Goal: Information Seeking & Learning: Learn about a topic

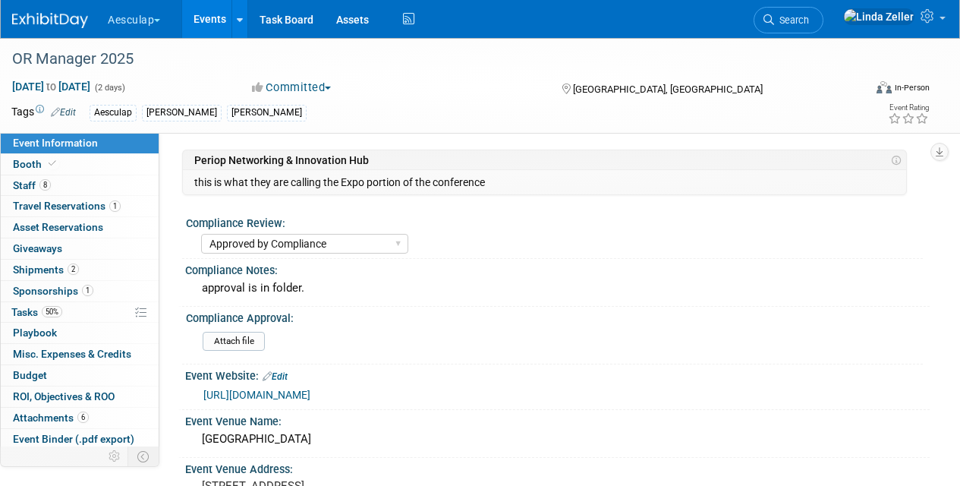
select select "Approved by Compliance"
select select "Strategic Sales"
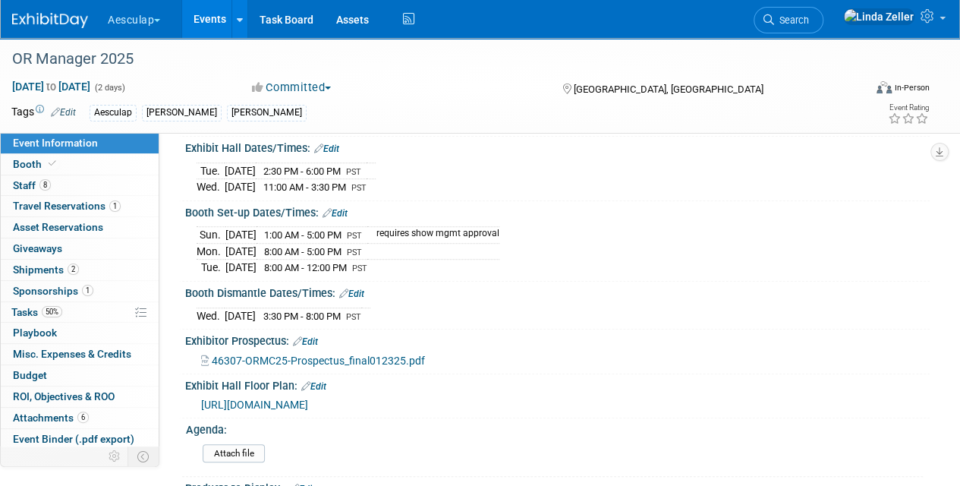
click at [229, 14] on link "Events" at bounding box center [209, 19] width 55 height 38
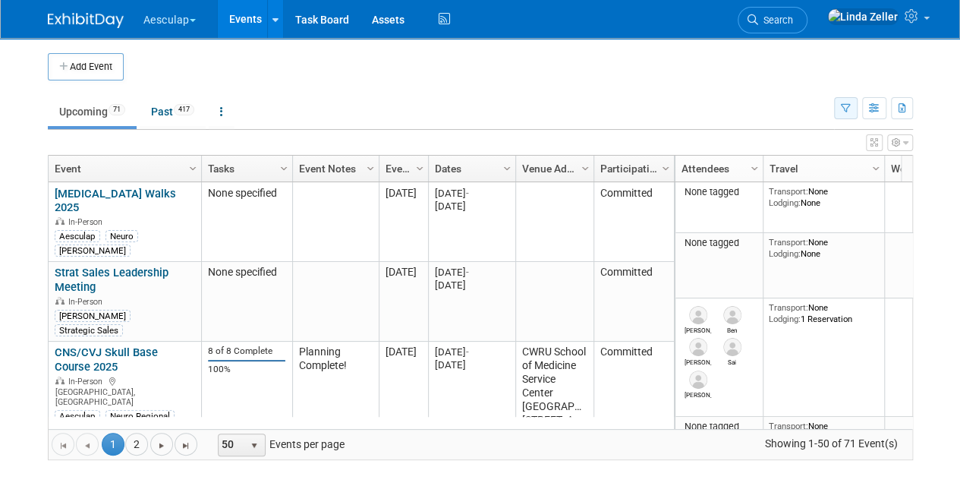
click at [841, 101] on button "button" at bounding box center [846, 108] width 24 height 22
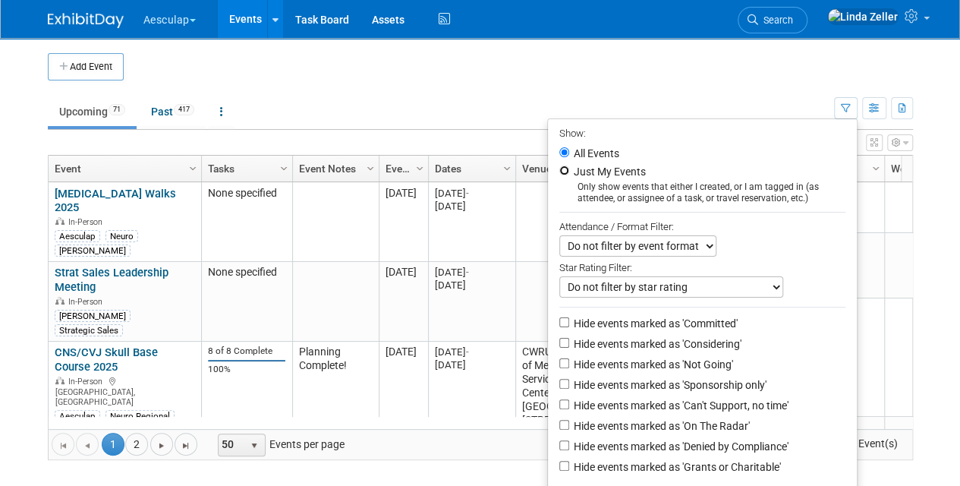
click at [560, 167] on input "Just My Events" at bounding box center [565, 171] width 10 height 10
radio input "true"
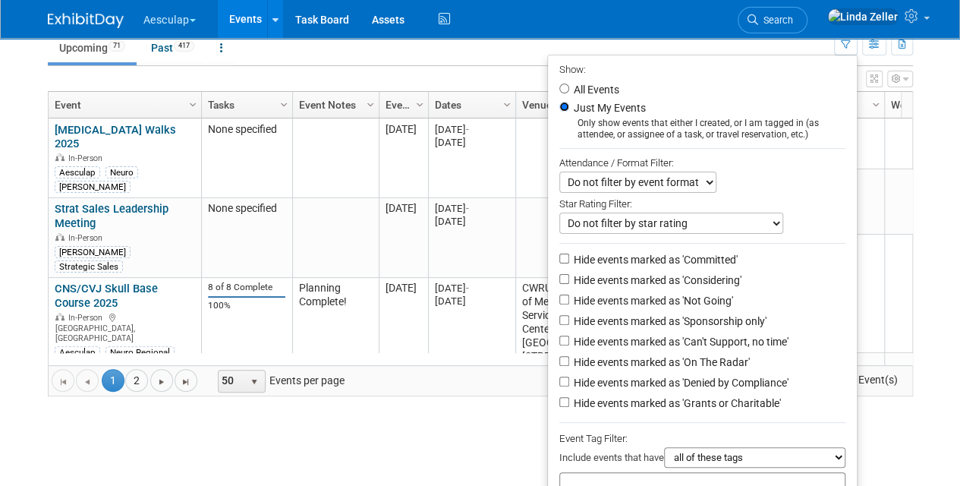
scroll to position [151, 0]
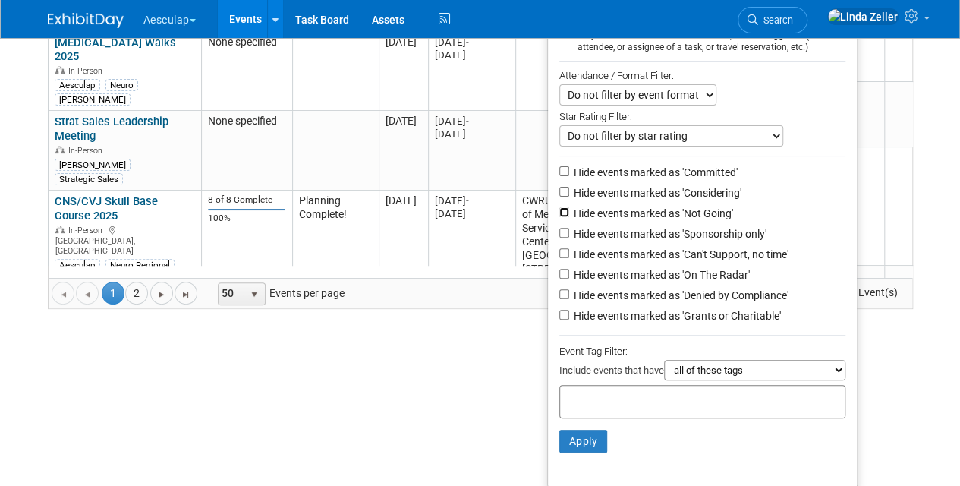
click at [560, 210] on input "Hide events marked as 'Not Going'" at bounding box center [565, 212] width 10 height 10
checkbox input "true"
click at [560, 293] on input "Hide events marked as 'Denied by Compliance'" at bounding box center [565, 294] width 10 height 10
checkbox input "true"
click at [560, 312] on input "Hide events marked as 'Grants or Charitable'" at bounding box center [565, 315] width 10 height 10
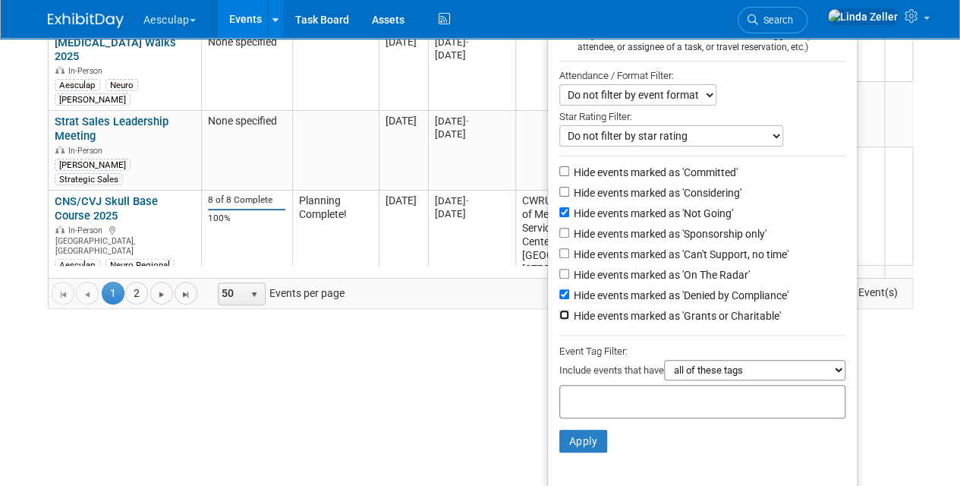
checkbox input "true"
click at [560, 250] on input "Hide events marked as 'Can't Support, no time'" at bounding box center [565, 253] width 10 height 10
checkbox input "true"
click at [582, 440] on button "Apply" at bounding box center [584, 441] width 49 height 23
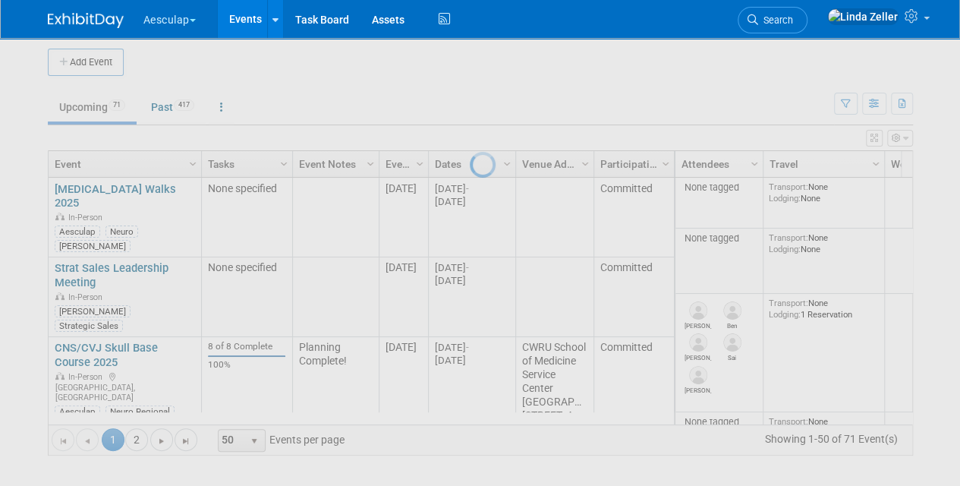
scroll to position [3, 0]
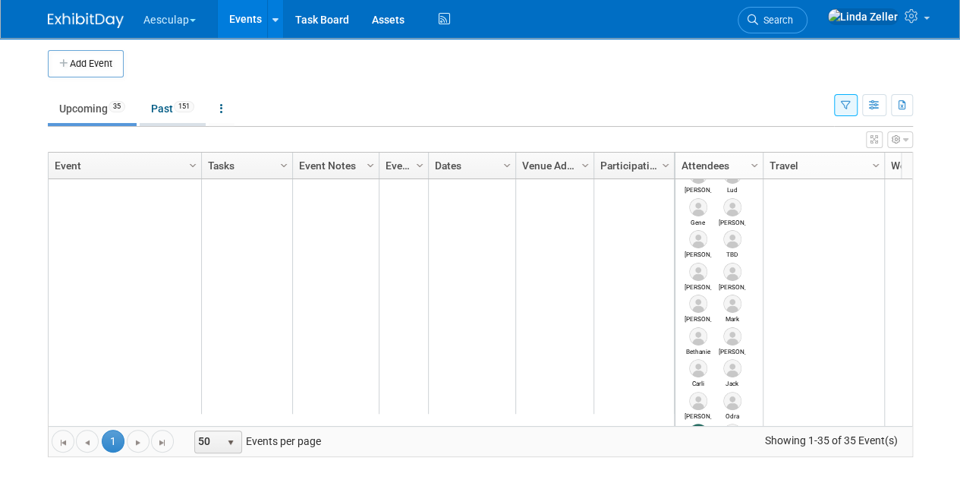
click at [165, 106] on link "Past 151" at bounding box center [173, 108] width 66 height 29
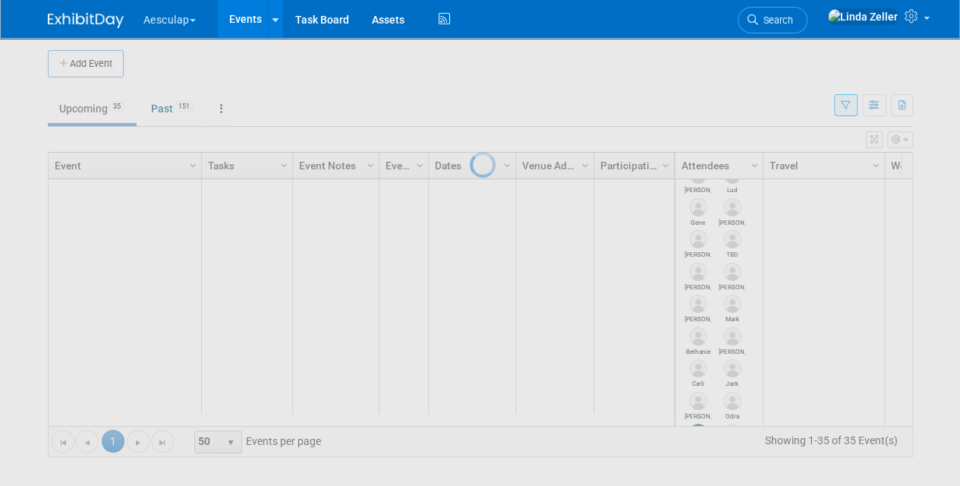
click at [470, 112] on div at bounding box center [480, 243] width 21 height 486
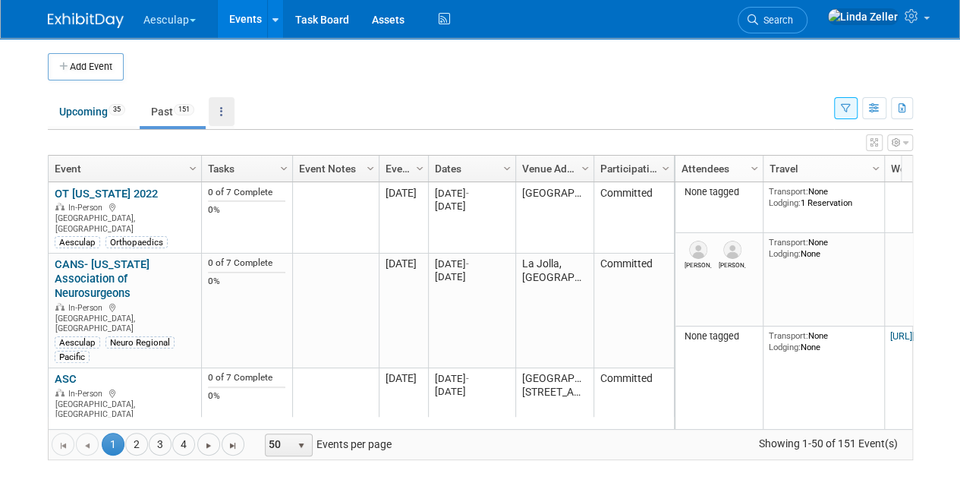
click at [223, 109] on icon at bounding box center [221, 111] width 3 height 11
click at [241, 172] on link "Grouped Annually Events grouped by year" at bounding box center [269, 179] width 121 height 33
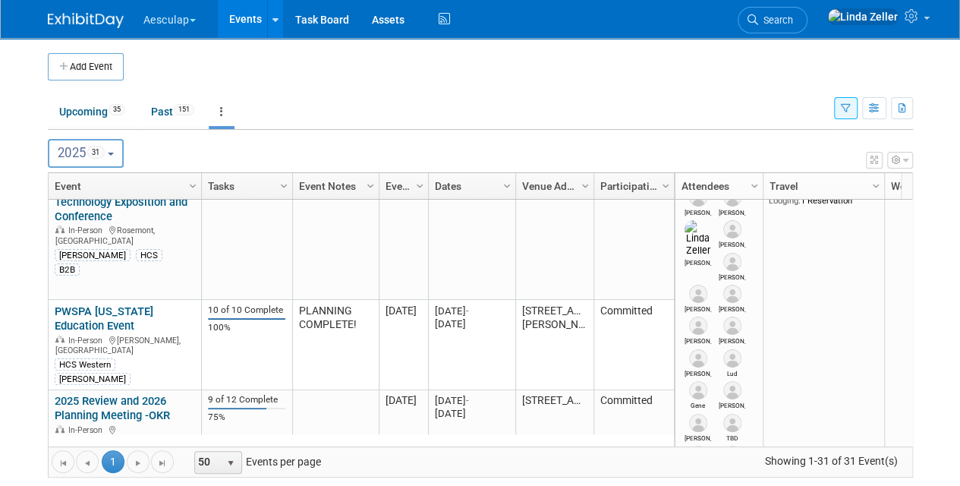
click at [117, 155] on button "2025 31" at bounding box center [86, 153] width 77 height 29
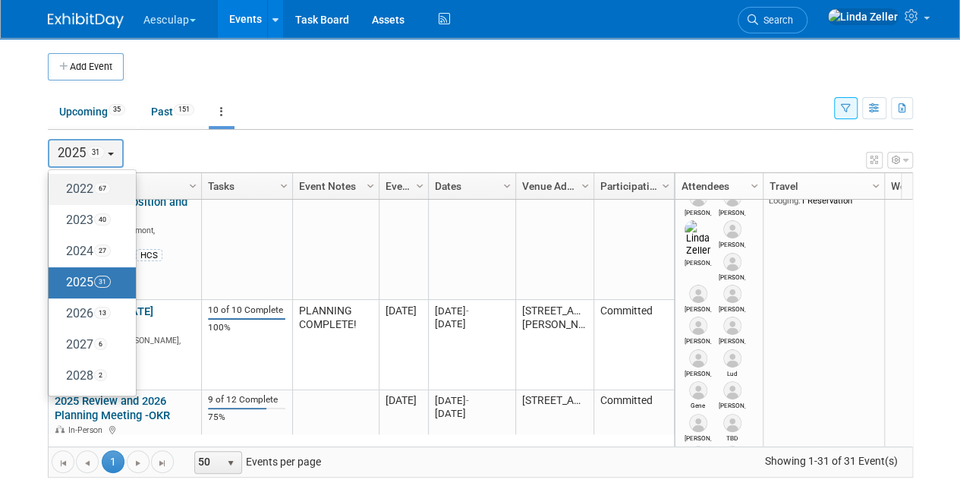
click at [96, 185] on label "2022 67" at bounding box center [88, 189] width 65 height 25
click at [61, 185] on input "2022 67" at bounding box center [56, 189] width 10 height 10
select select "2022"
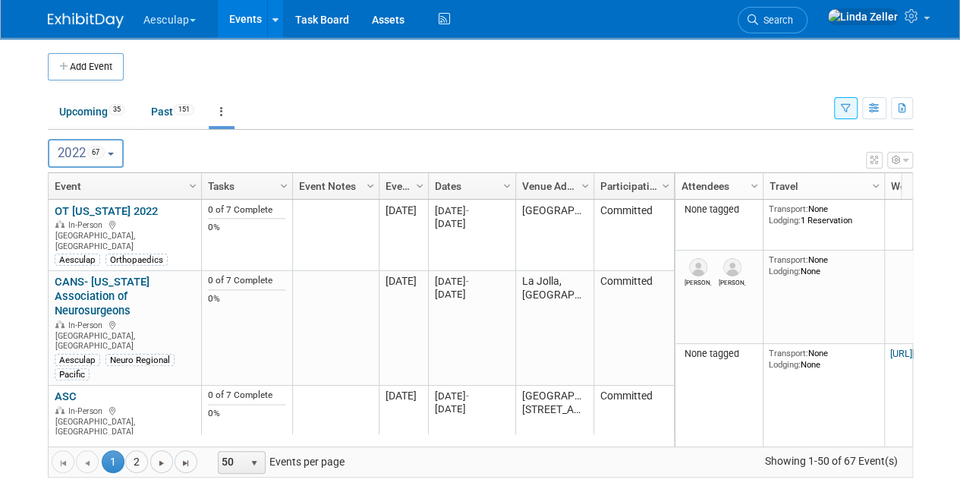
click at [841, 112] on icon "button" at bounding box center [846, 109] width 10 height 10
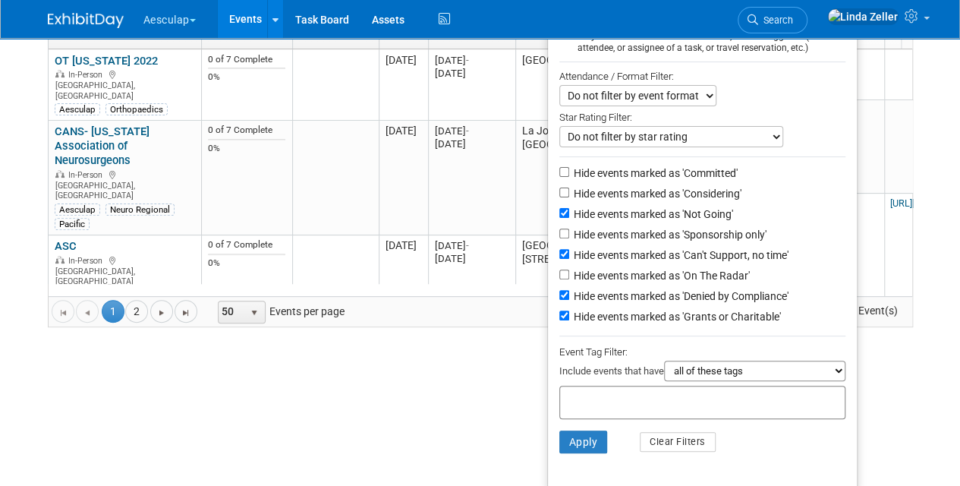
scroll to position [151, 0]
click at [576, 395] on input "text" at bounding box center [626, 399] width 121 height 15
click at [677, 365] on select "all of these tags any one of these tags only and exactly these specific tags" at bounding box center [754, 370] width 181 height 21
select select "any"
click at [664, 360] on select "all of these tags any one of these tags only and exactly these specific tags" at bounding box center [754, 370] width 181 height 21
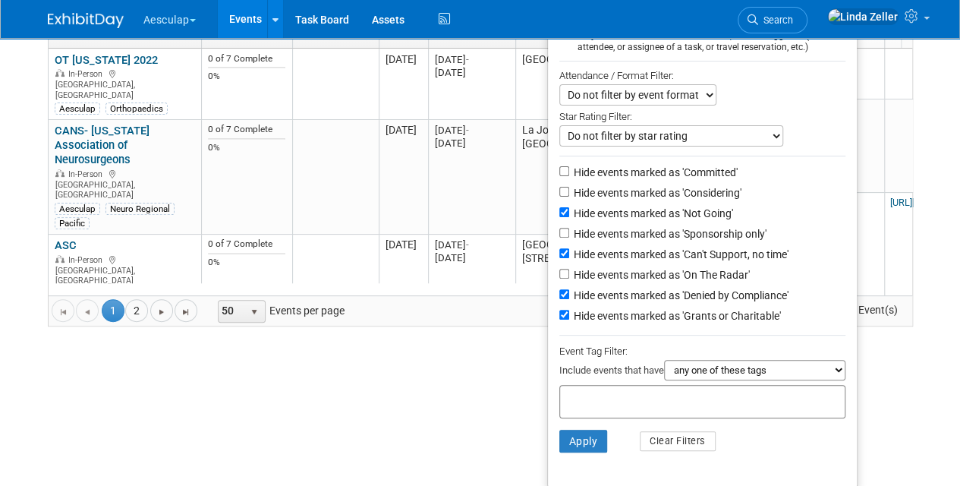
click at [566, 397] on input "text" at bounding box center [626, 399] width 121 height 15
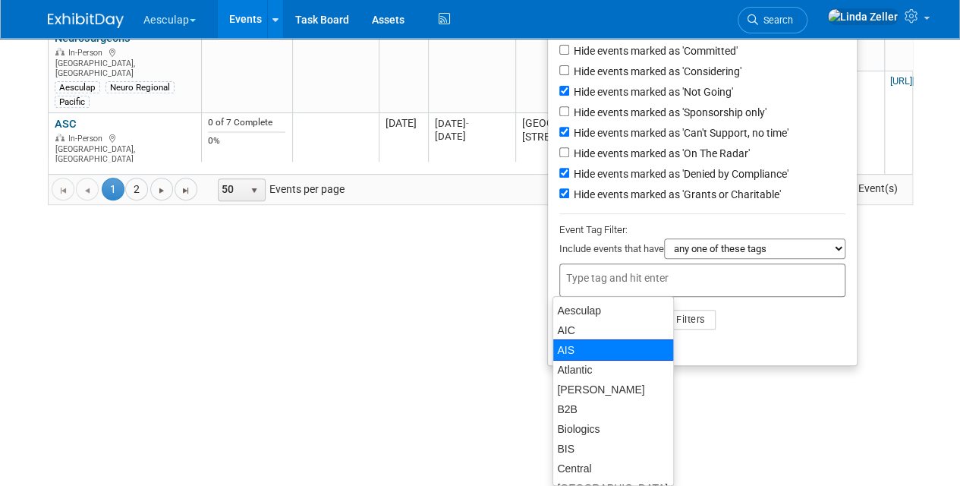
click at [560, 351] on div "AIS" at bounding box center [613, 349] width 121 height 21
type input "AIS"
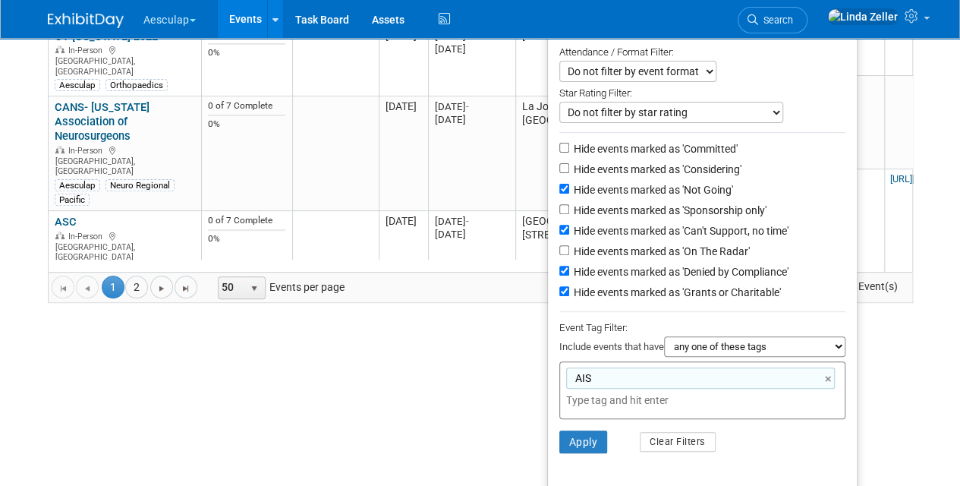
click at [593, 400] on input "text" at bounding box center [672, 400] width 213 height 15
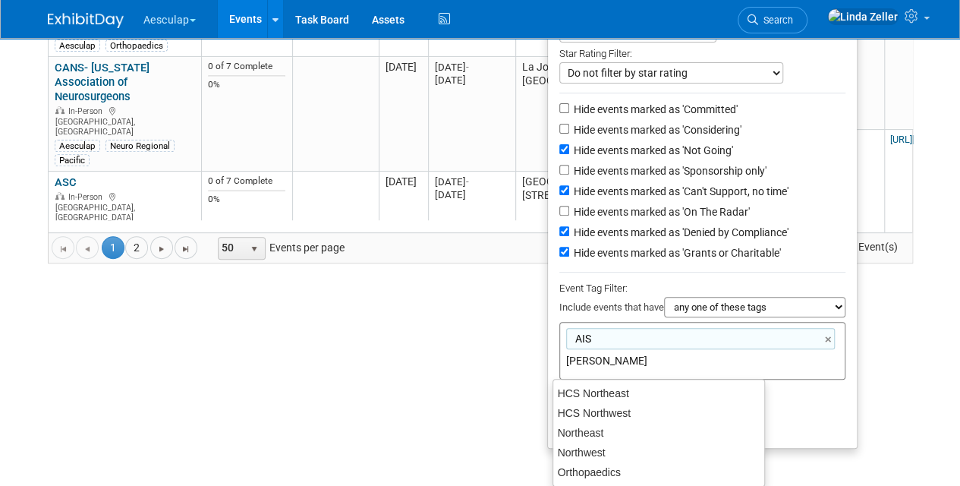
type input "ortho"
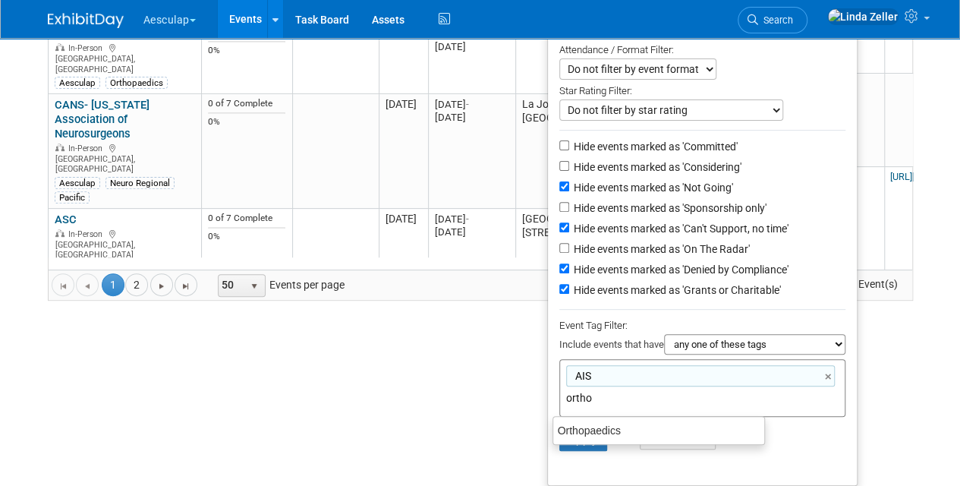
scroll to position [175, 0]
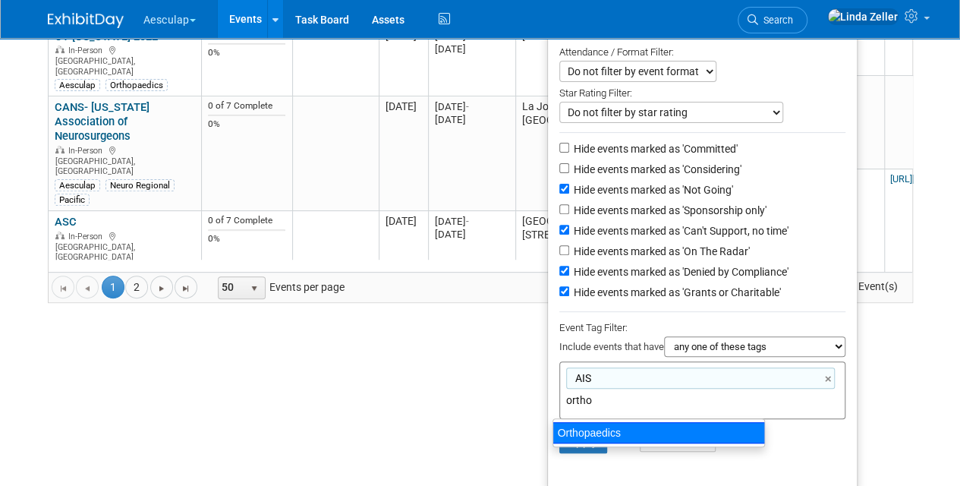
click at [585, 437] on div "Orthopaedics" at bounding box center [659, 432] width 213 height 21
type input "AIS, Orthopaedics"
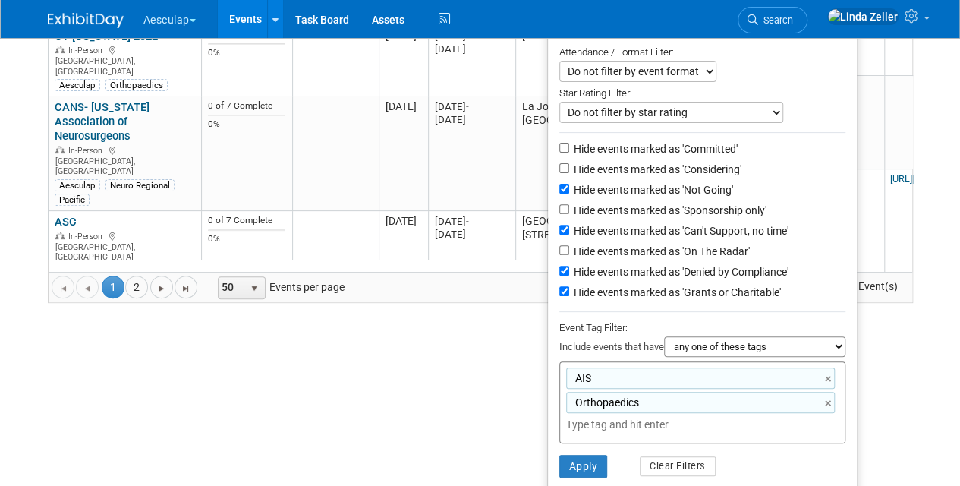
scroll to position [199, 0]
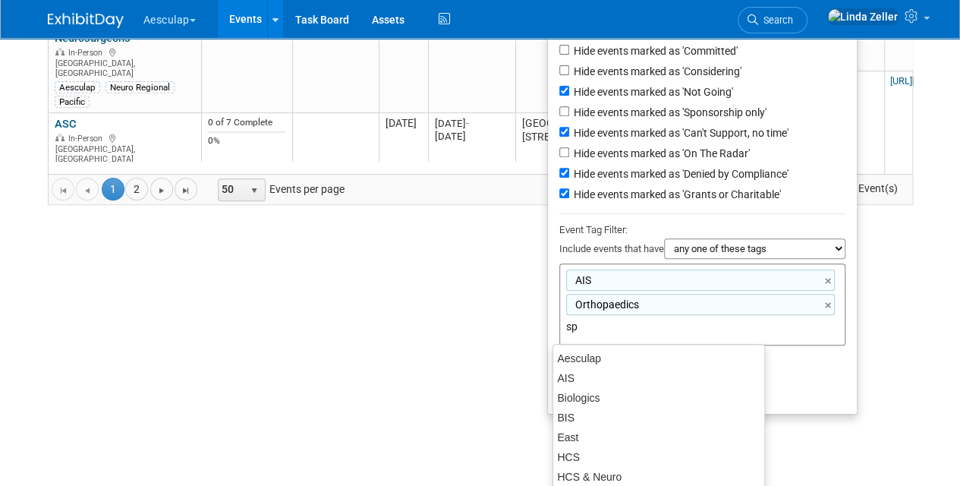
type input "spi"
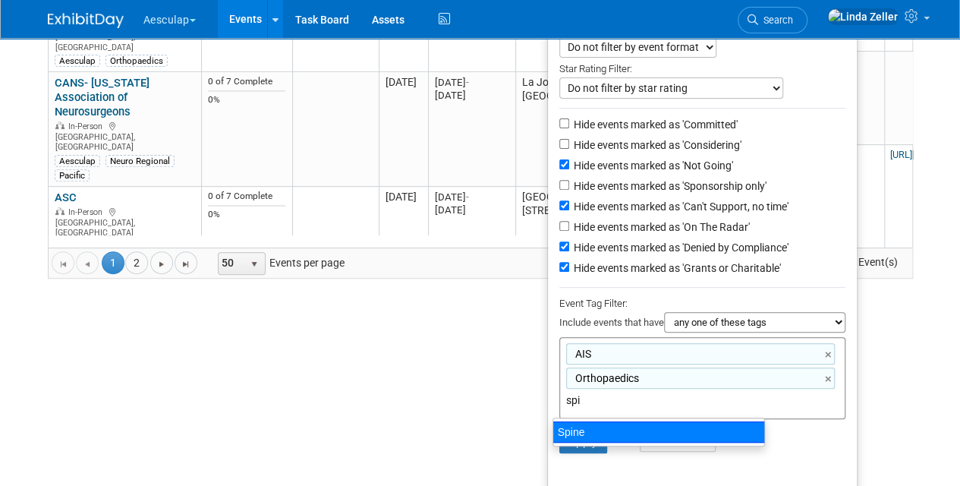
click at [576, 429] on div "Spine" at bounding box center [659, 431] width 213 height 21
type input "AIS, Orthopaedics, Spine"
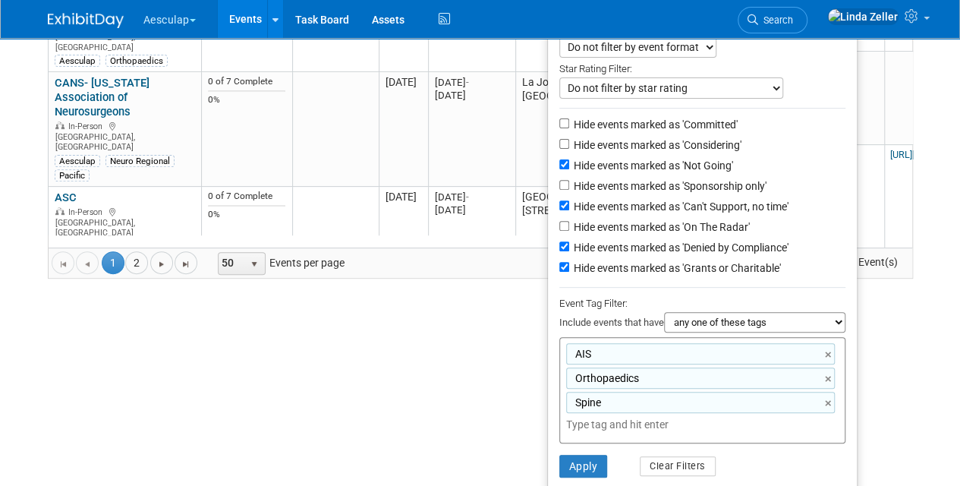
scroll to position [222, 0]
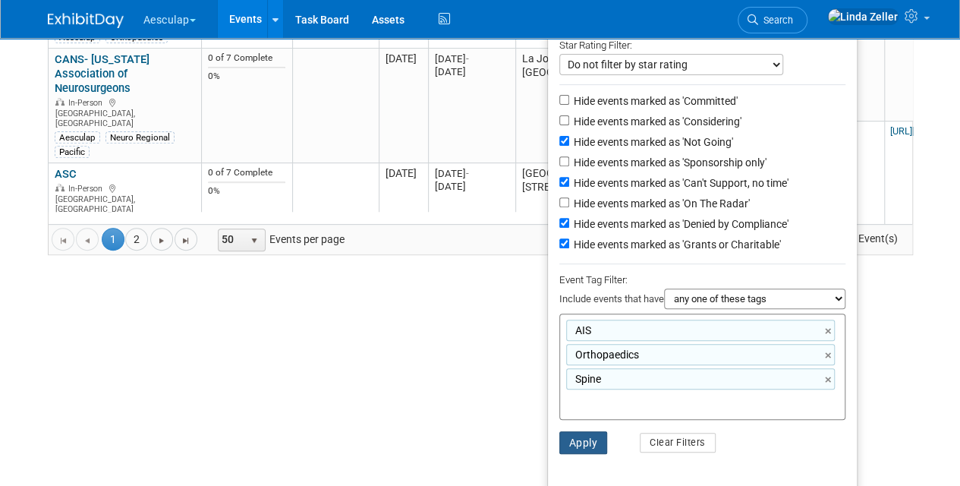
click at [575, 437] on button "Apply" at bounding box center [584, 442] width 49 height 23
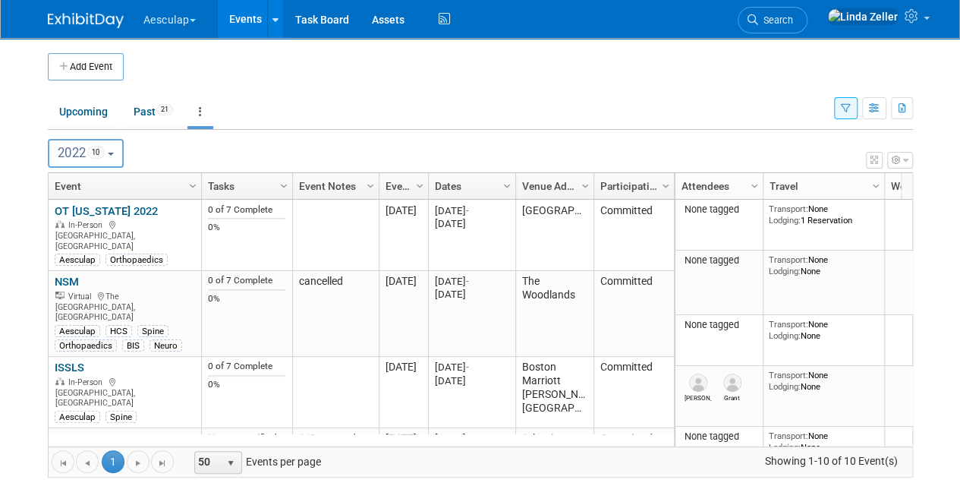
click at [116, 158] on button "2022 10" at bounding box center [86, 153] width 77 height 29
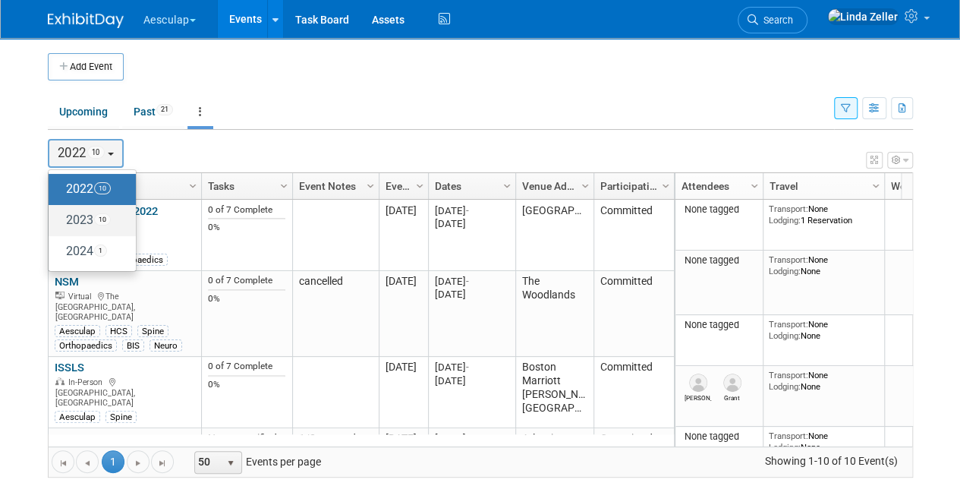
click at [91, 216] on label "2023 10" at bounding box center [88, 220] width 65 height 25
click at [61, 216] on input "2023 10" at bounding box center [56, 220] width 10 height 10
select select "2023"
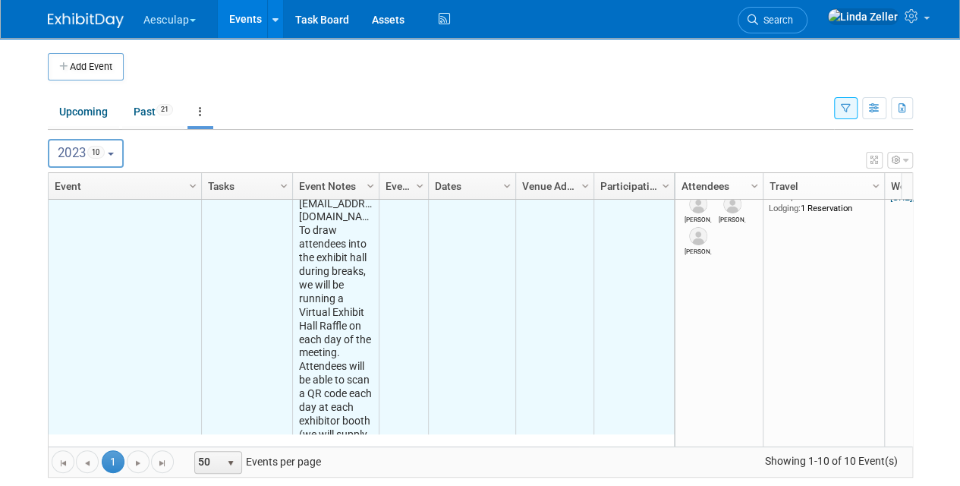
scroll to position [91, 0]
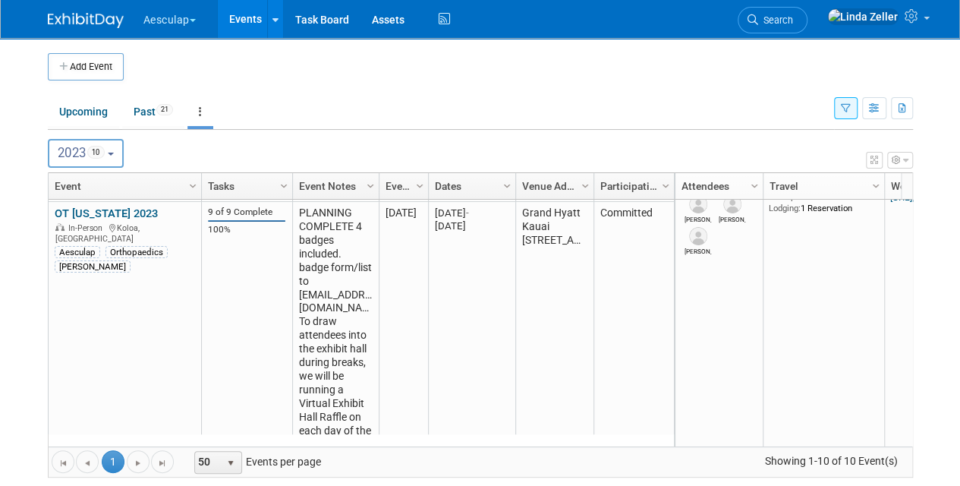
click at [114, 153] on b "button" at bounding box center [111, 154] width 6 height 3
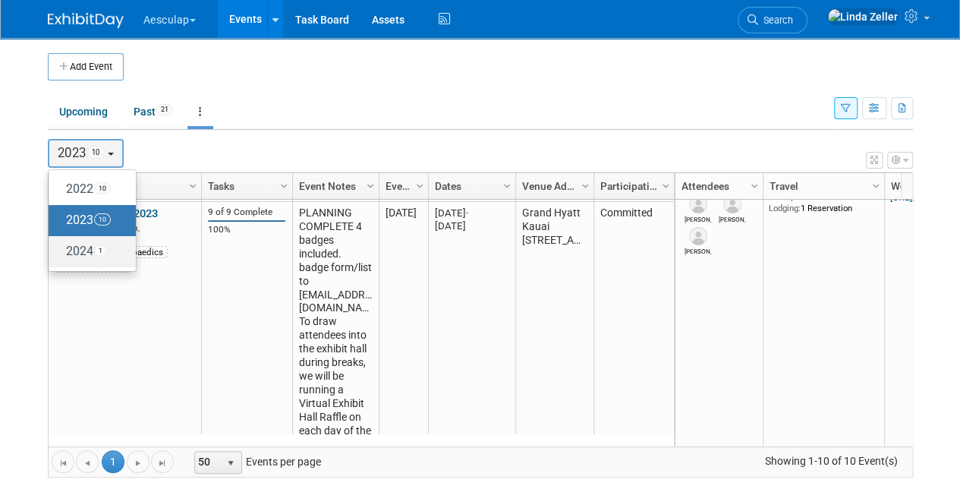
click at [95, 248] on label "2024 1" at bounding box center [88, 251] width 65 height 25
click at [61, 248] on input "2024 1" at bounding box center [56, 251] width 10 height 10
select select "2024"
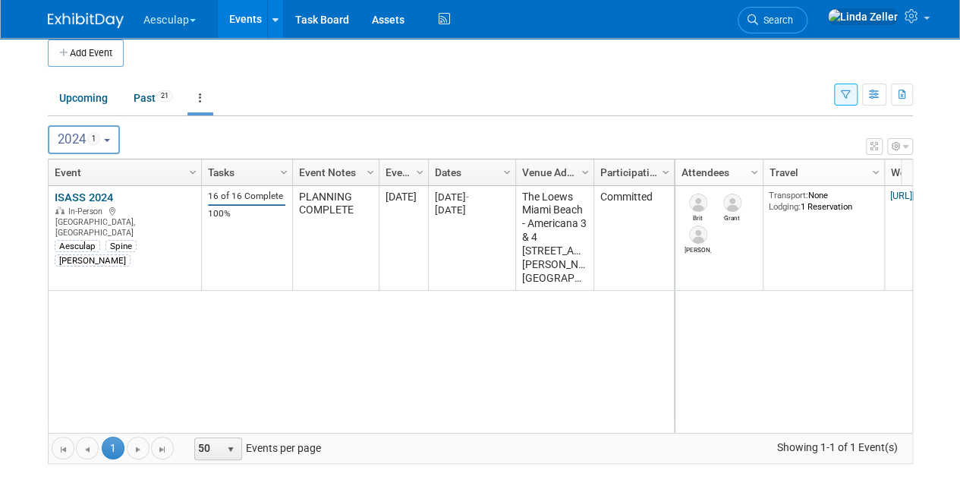
scroll to position [21, 0]
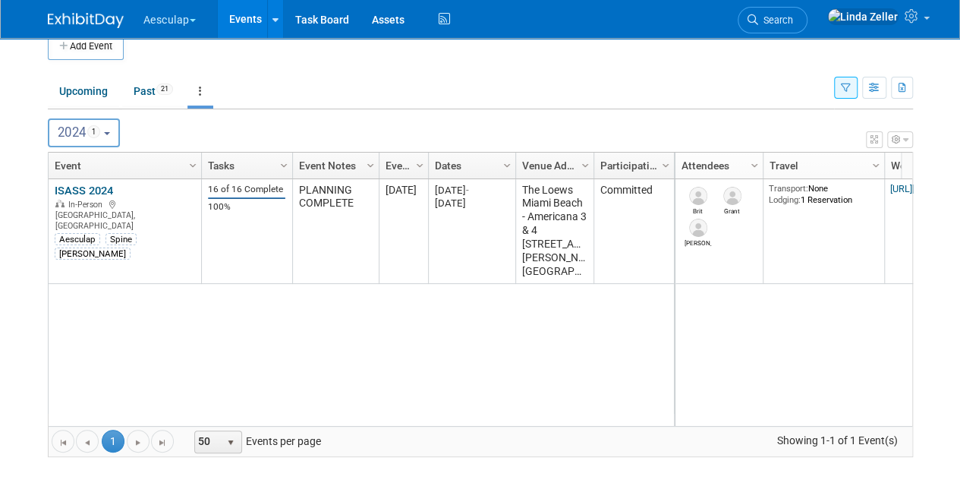
click at [114, 137] on button "2024 1" at bounding box center [84, 132] width 72 height 29
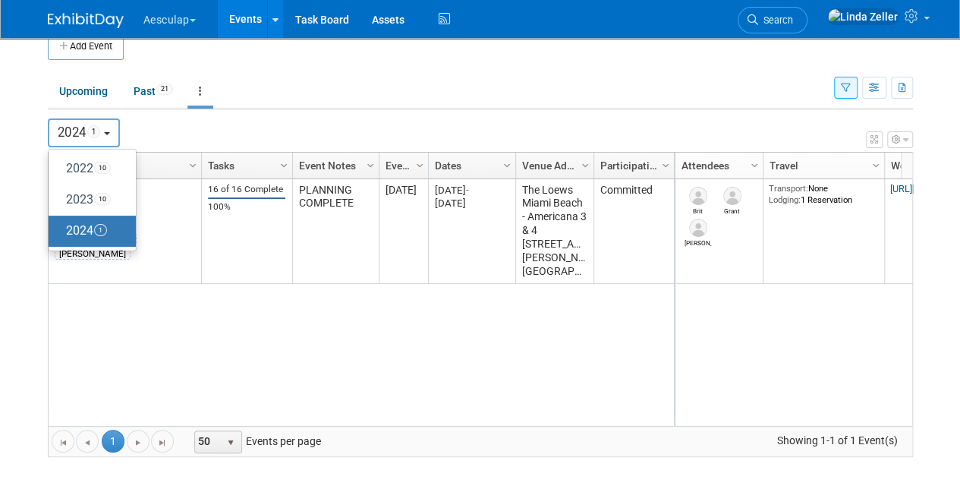
click at [114, 137] on button "2024 1" at bounding box center [84, 132] width 72 height 29
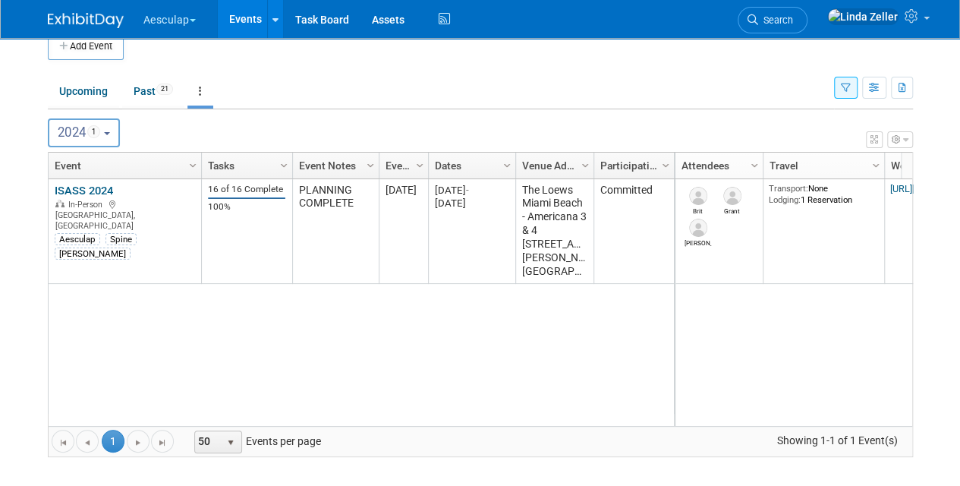
click at [110, 134] on b "button" at bounding box center [107, 133] width 6 height 3
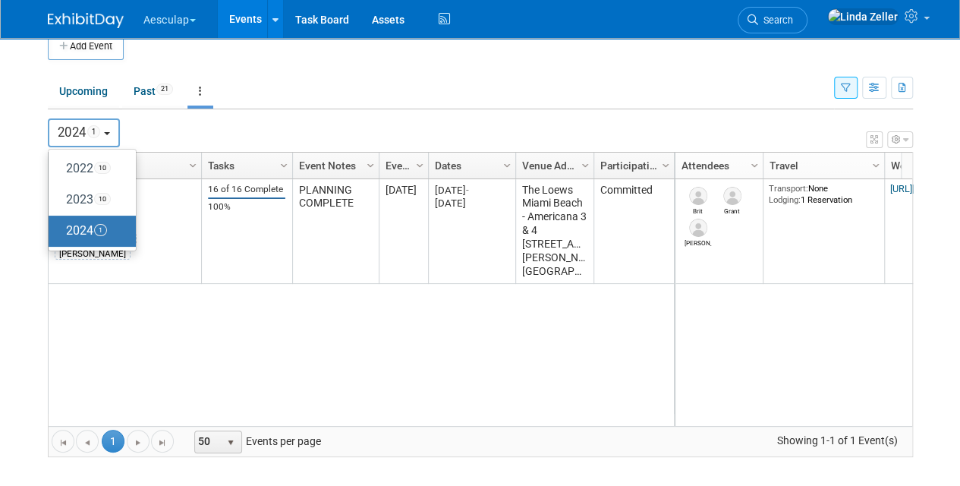
click at [110, 134] on b "button" at bounding box center [107, 133] width 6 height 3
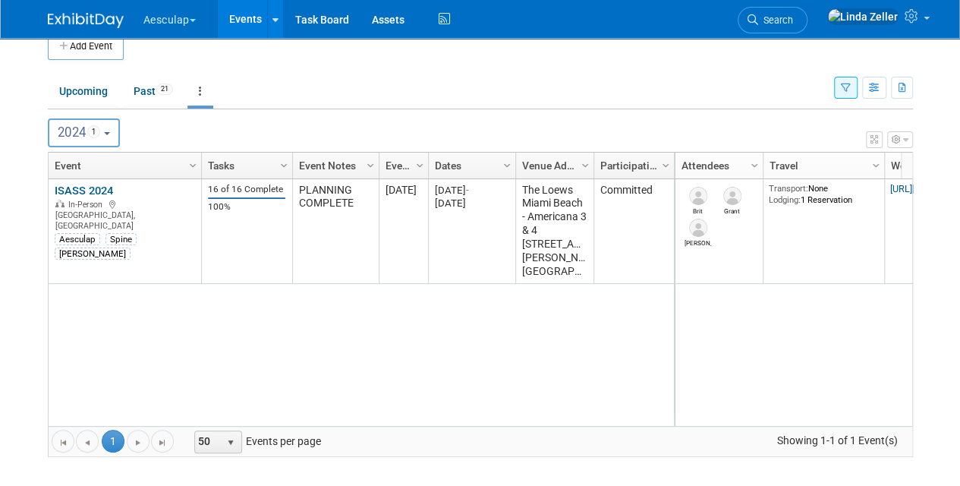
click at [848, 90] on icon "button" at bounding box center [846, 89] width 10 height 10
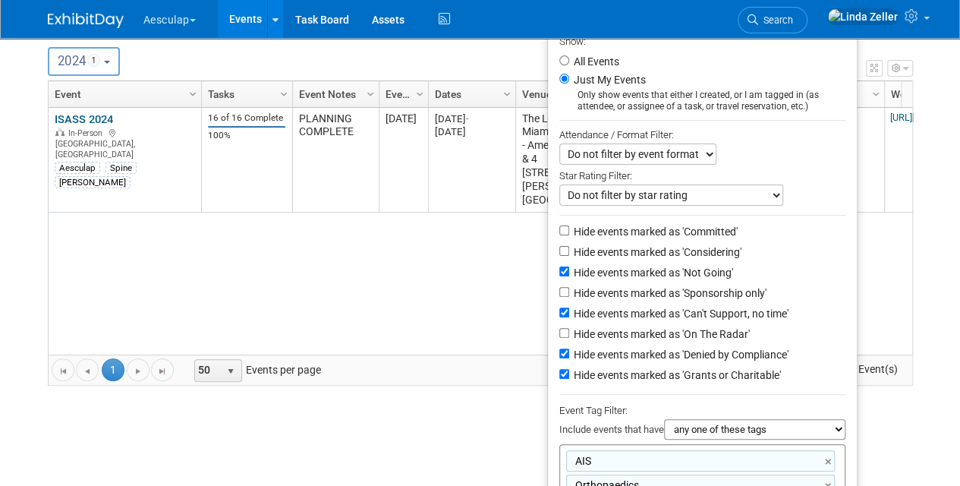
scroll to position [222, 0]
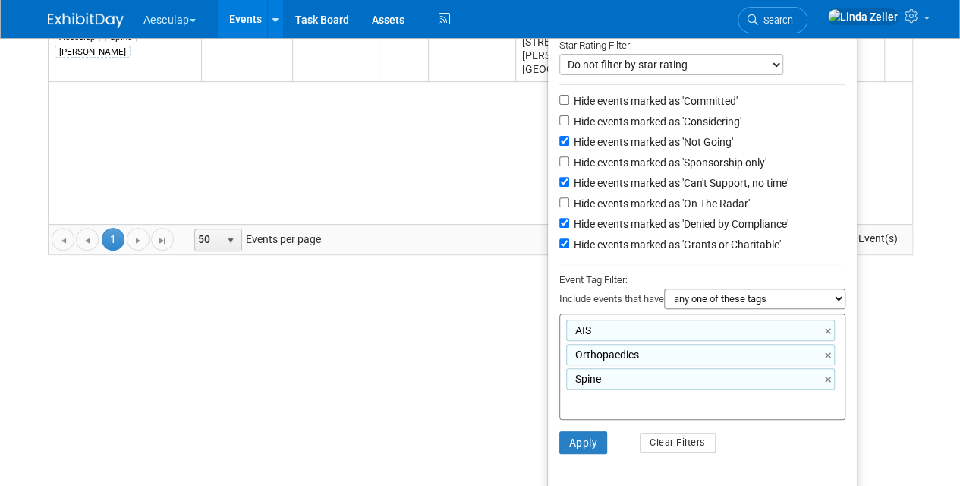
click at [823, 331] on div "AIS ×" at bounding box center [700, 330] width 269 height 21
type input "AIS"
click at [826, 330] on link "×" at bounding box center [830, 331] width 10 height 17
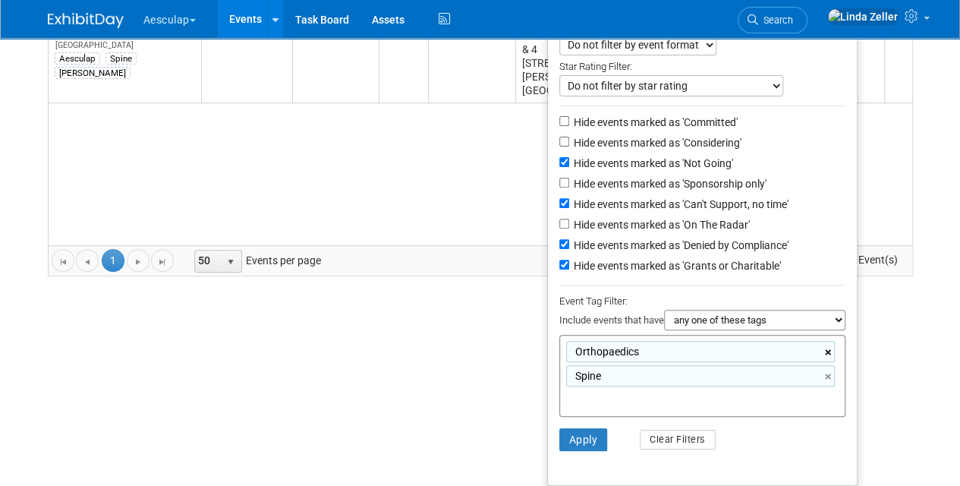
scroll to position [199, 0]
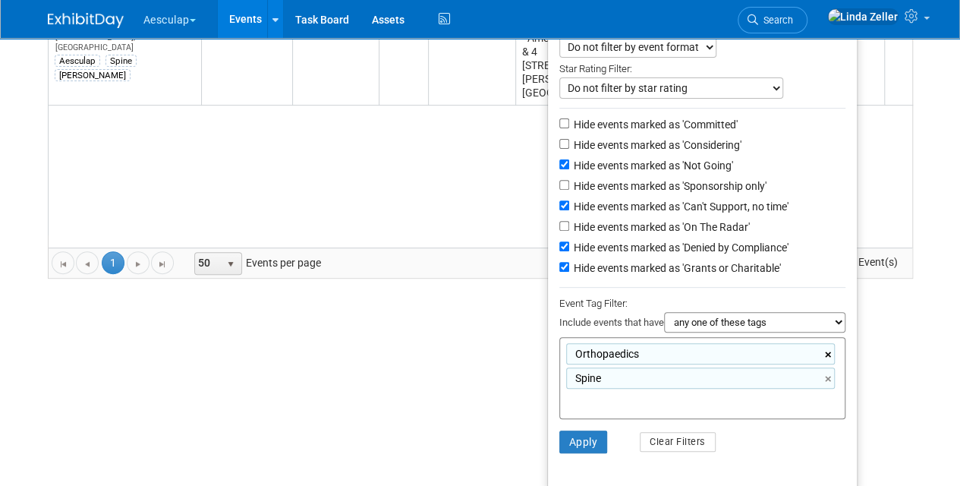
click at [827, 331] on ul "Show: All Events Just My Events Only show events that either I created, or I am…" at bounding box center [702, 204] width 311 height 569
click at [826, 350] on link "×" at bounding box center [830, 354] width 10 height 17
type input "Spine"
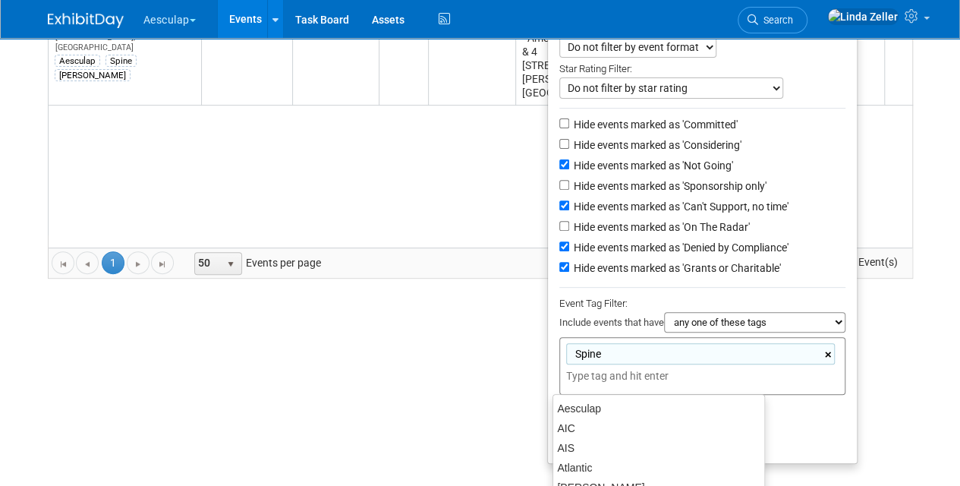
click at [828, 352] on ul "Show: All Events Just My Events Only show events that either I created, or I am…" at bounding box center [702, 192] width 311 height 544
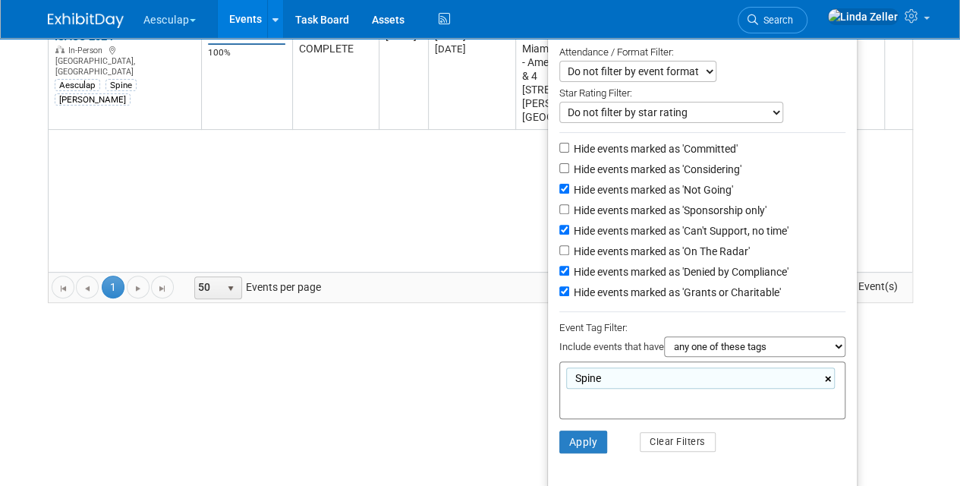
click at [826, 376] on link "×" at bounding box center [830, 379] width 10 height 17
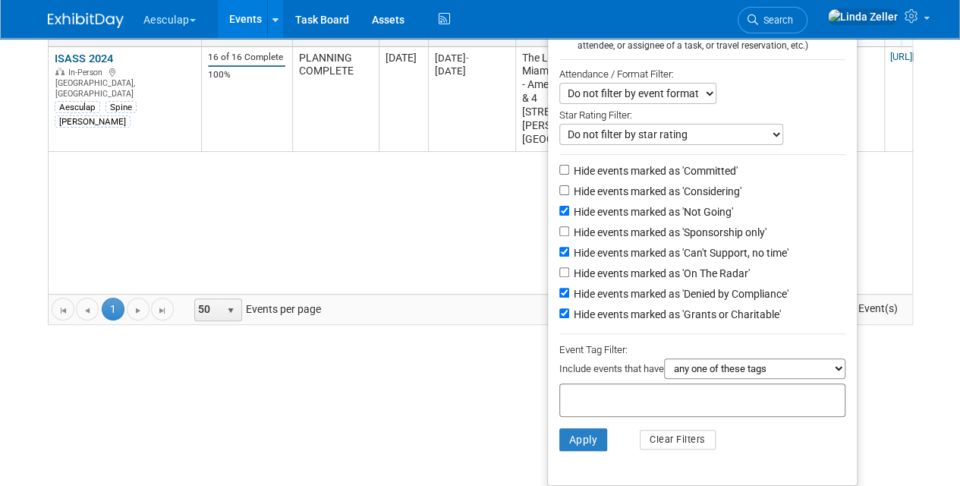
click at [820, 415] on ul "Show: All Events Just My Events Only show events that either I created, or I am…" at bounding box center [702, 226] width 311 height 520
click at [569, 443] on button "Apply" at bounding box center [584, 441] width 49 height 23
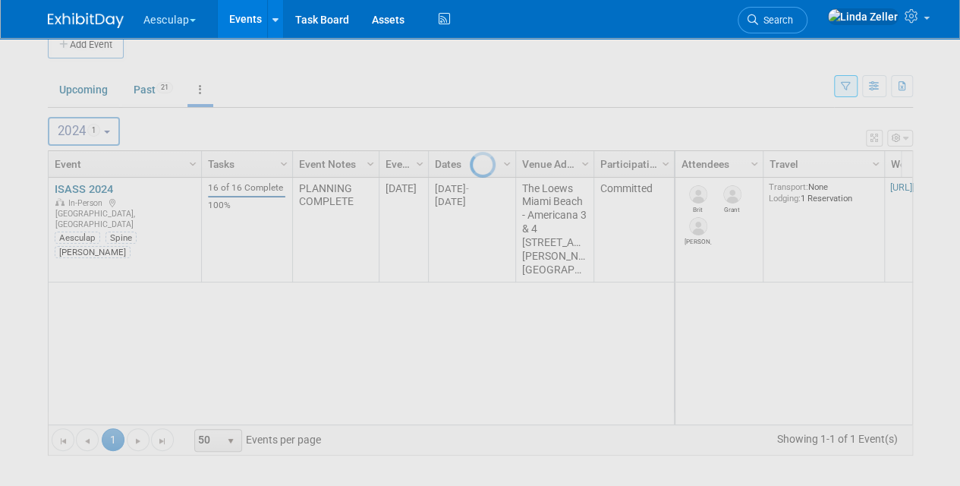
scroll to position [21, 0]
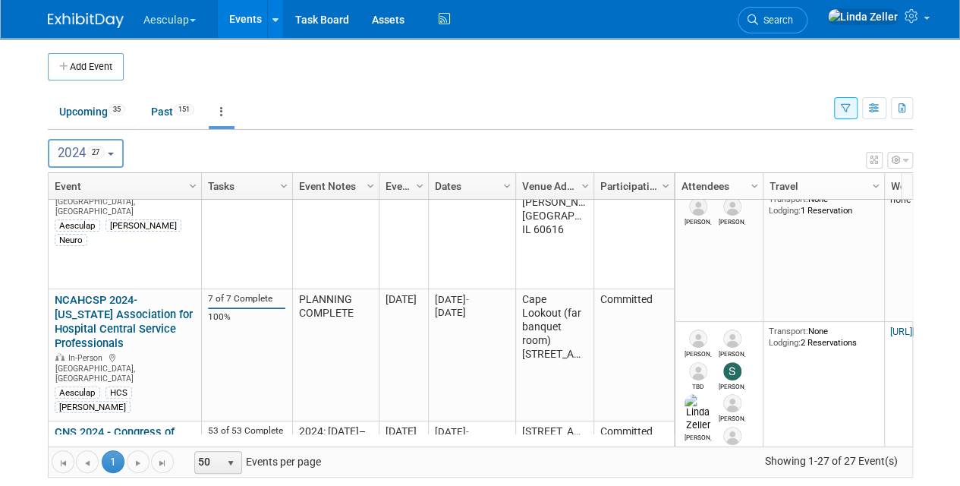
click at [841, 115] on button "button" at bounding box center [846, 108] width 24 height 22
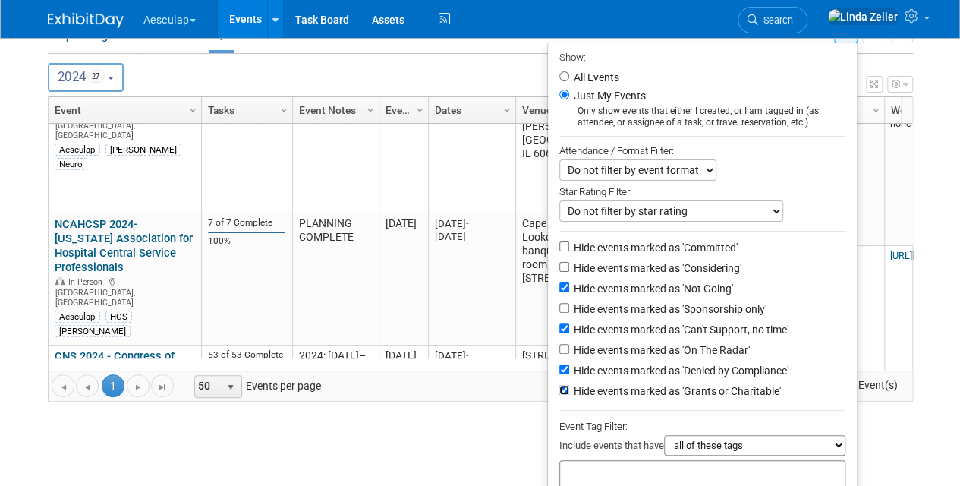
click at [560, 388] on input "Hide events marked as 'Grants or Charitable'" at bounding box center [565, 390] width 10 height 10
checkbox input "false"
click at [560, 74] on input "All Events" at bounding box center [565, 76] width 10 height 10
radio input "true"
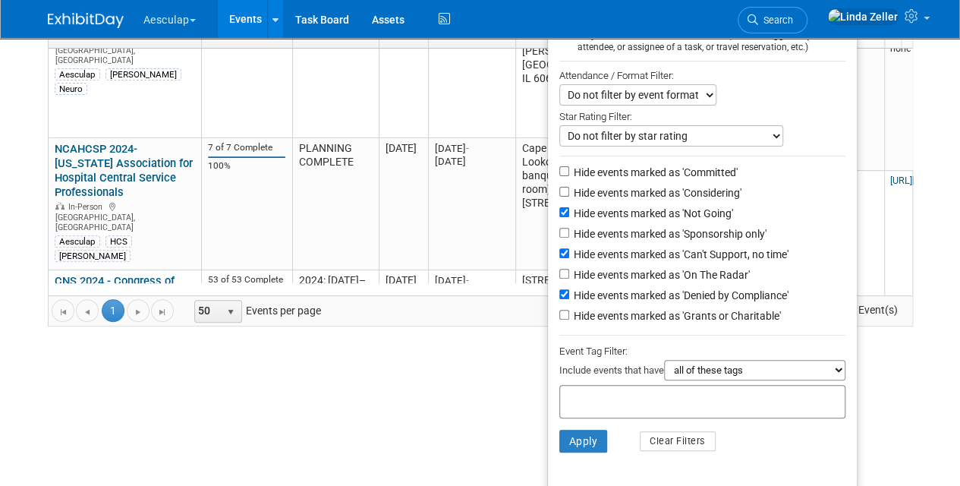
click at [584, 392] on input "text" at bounding box center [626, 399] width 121 height 15
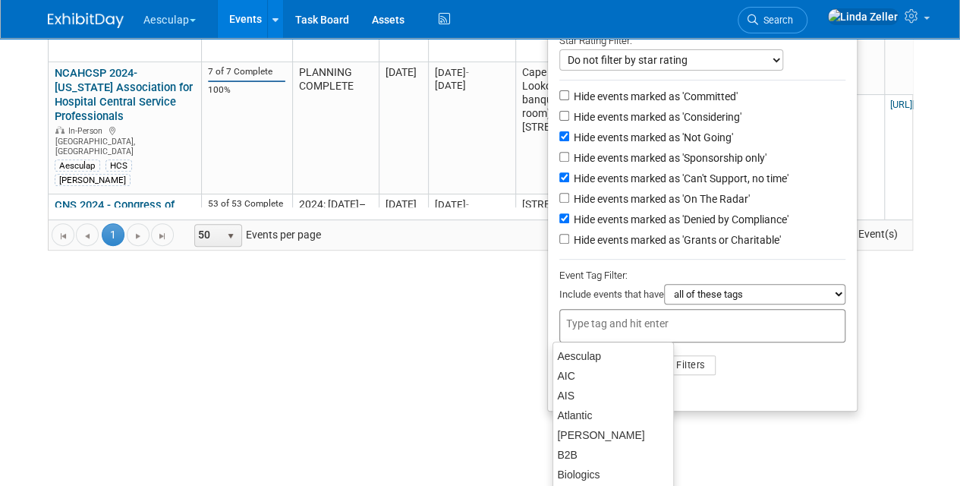
click at [584, 392] on div "AIS" at bounding box center [614, 396] width 120 height 20
type input "AIS"
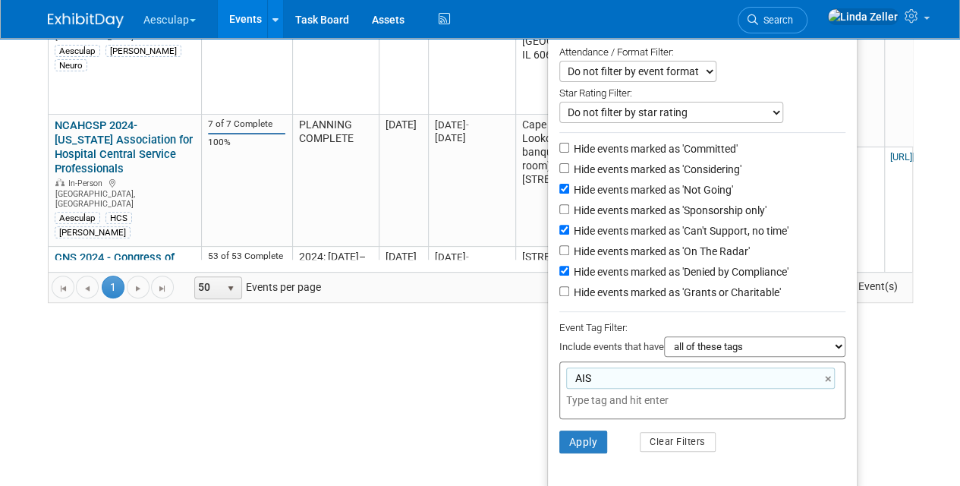
click at [584, 393] on input "text" at bounding box center [672, 400] width 213 height 15
click at [585, 403] on input "text" at bounding box center [672, 400] width 213 height 15
type input "spi"
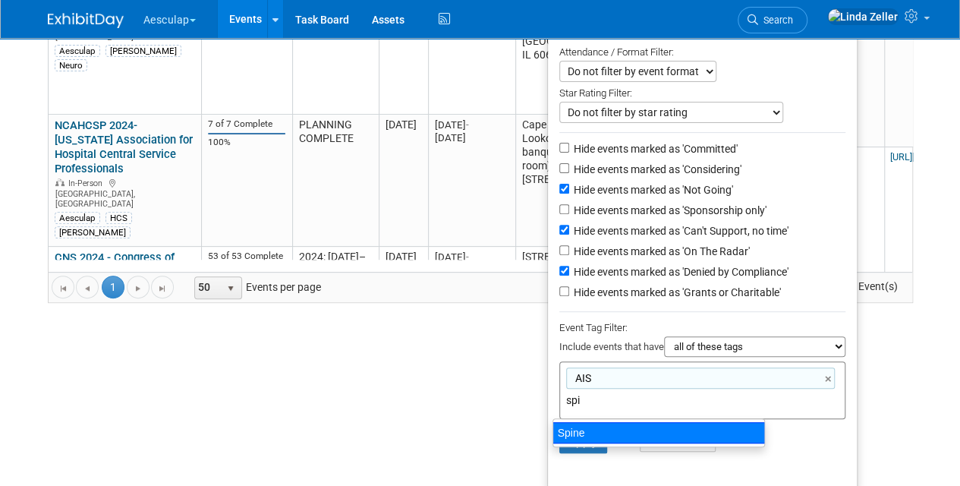
click at [580, 434] on div "Spine" at bounding box center [659, 432] width 213 height 21
type input "AIS, Spine"
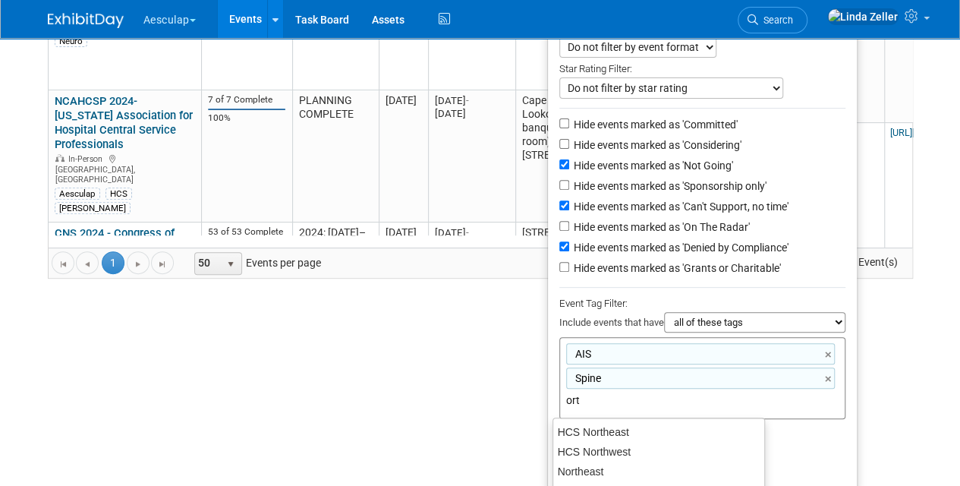
scroll to position [227, 0]
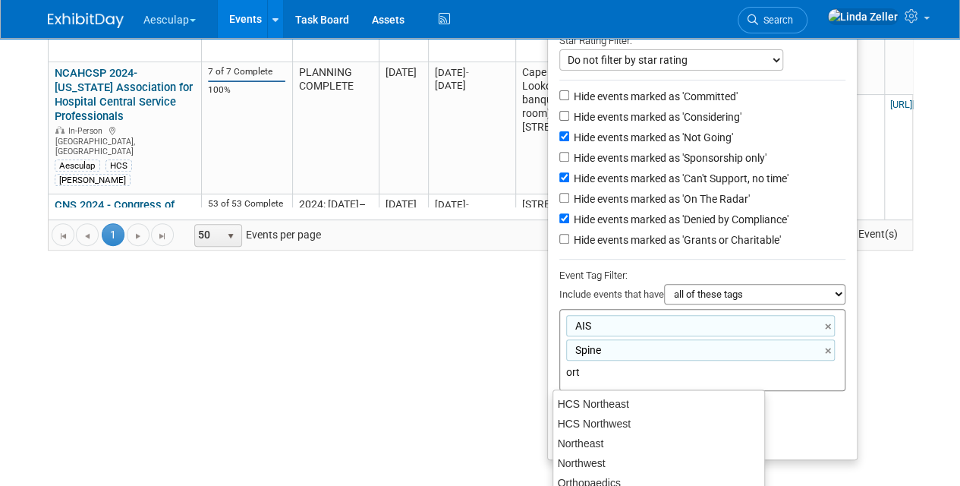
type input "orth"
click at [590, 484] on div "Orthopaedics" at bounding box center [659, 482] width 213 height 21
type input "AIS, Spine, Orthopaedics"
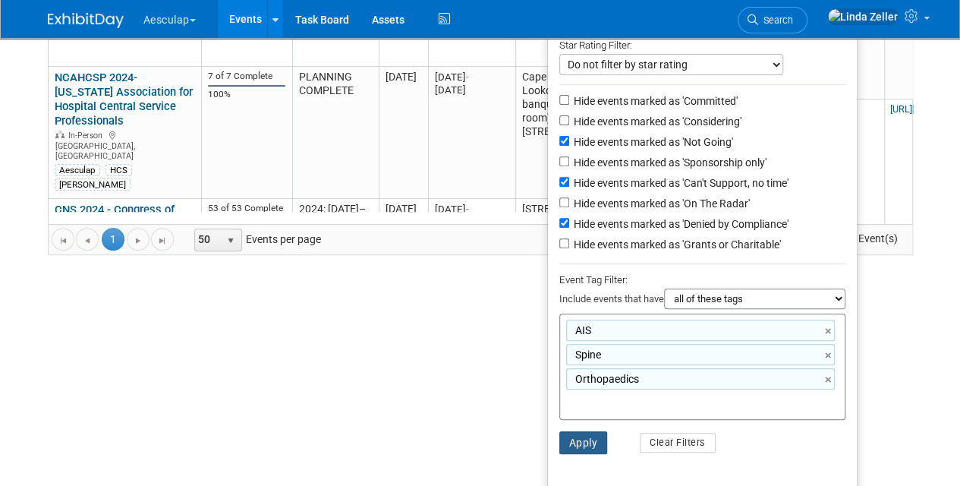
click at [588, 434] on button "Apply" at bounding box center [584, 442] width 49 height 23
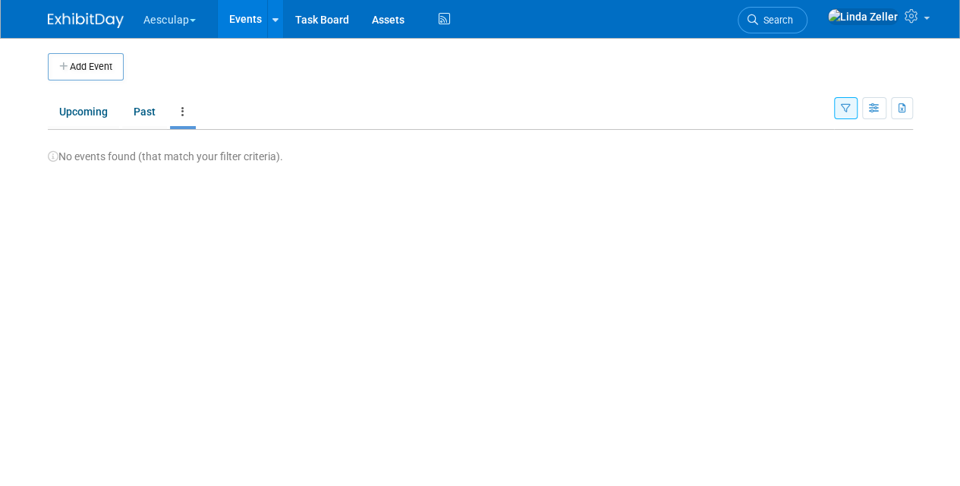
click at [841, 100] on button "button" at bounding box center [846, 108] width 24 height 22
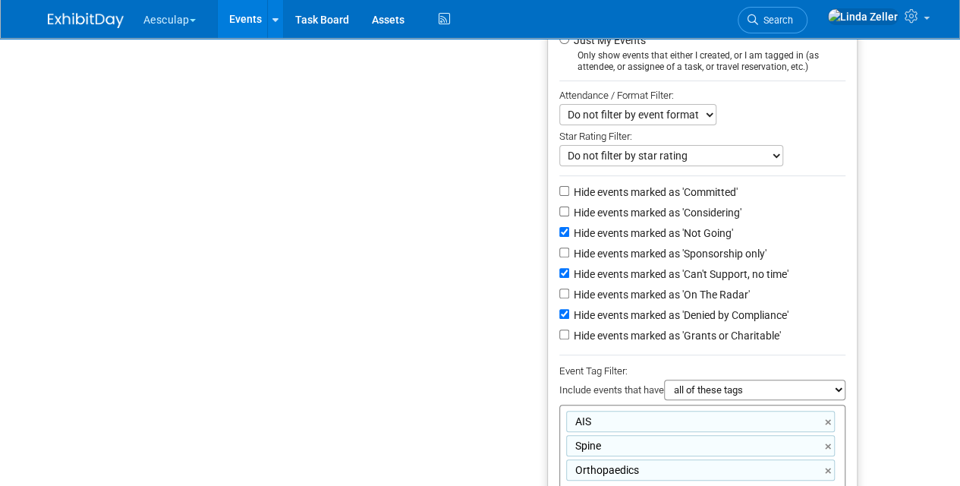
scroll to position [222, 0]
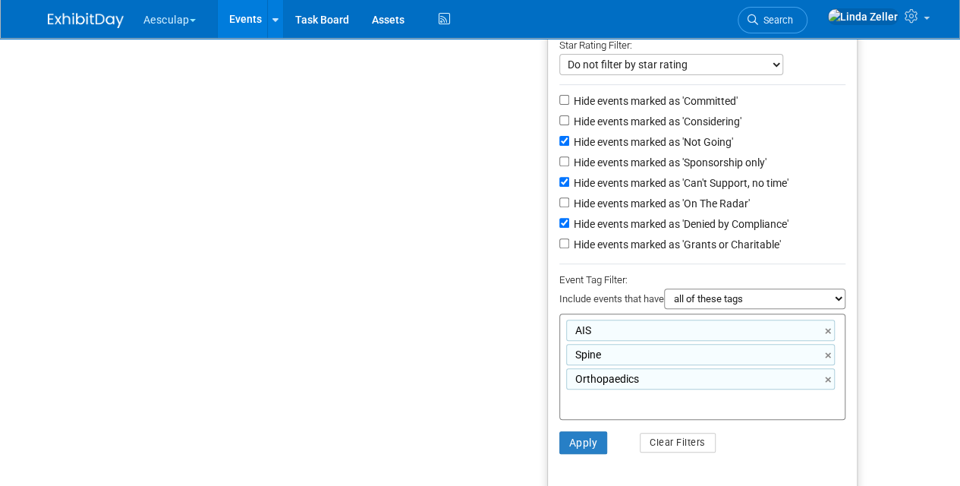
click at [699, 298] on select "all of these tags any one of these tags only and exactly these specific tags" at bounding box center [754, 299] width 181 height 21
select select "any"
click at [664, 289] on select "all of these tags any one of these tags only and exactly these specific tags" at bounding box center [754, 299] width 181 height 21
click at [565, 445] on button "Apply" at bounding box center [584, 442] width 49 height 23
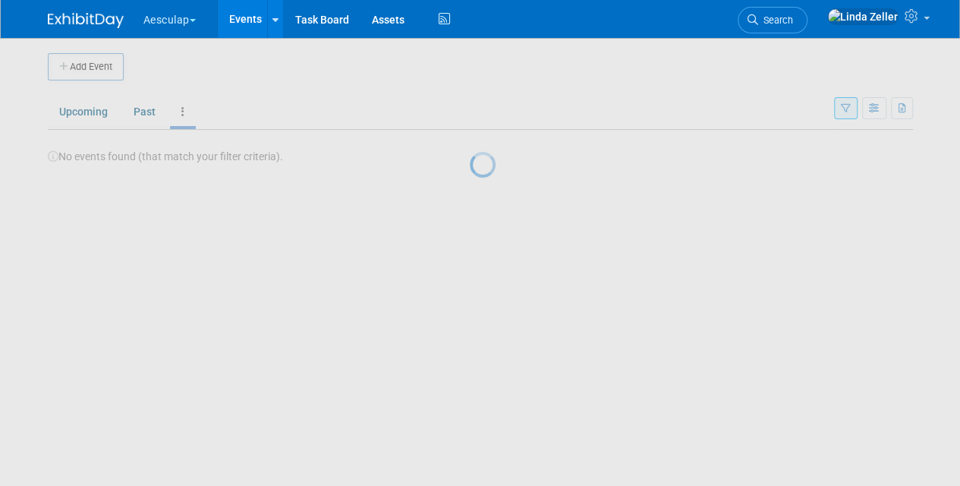
scroll to position [0, 0]
